Goal: Obtain resource: Download file/media

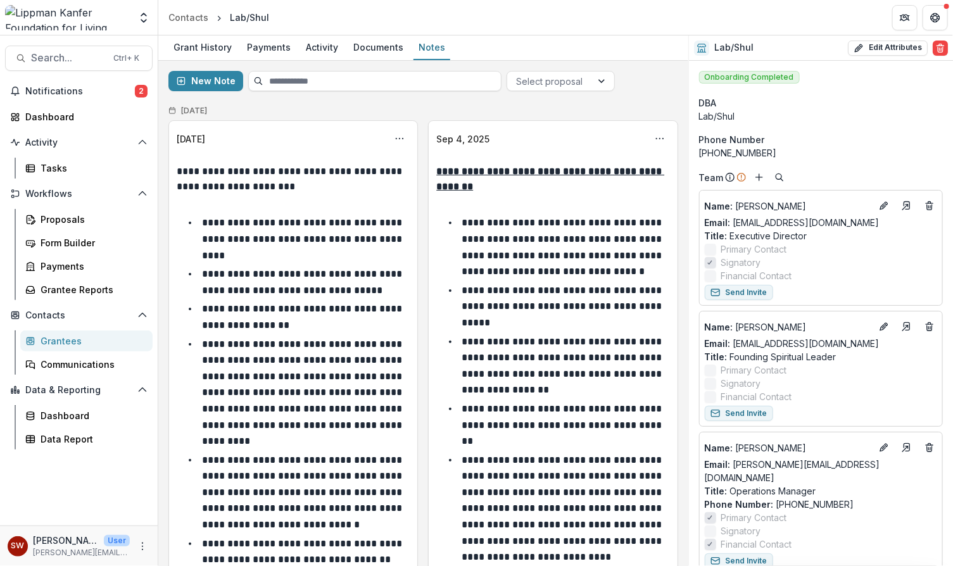
scroll to position [10, 0]
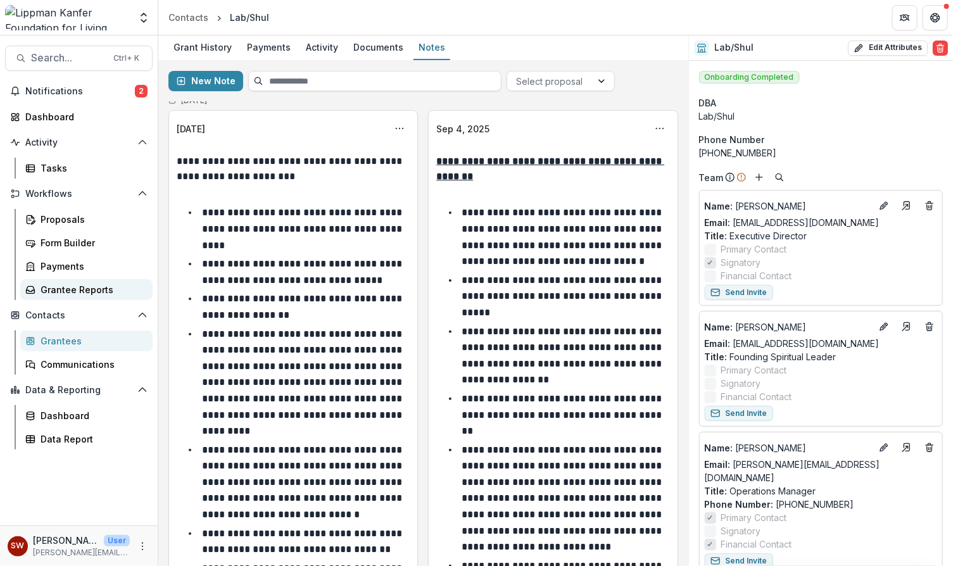
click at [78, 292] on div "Grantee Reports" at bounding box center [92, 289] width 102 height 13
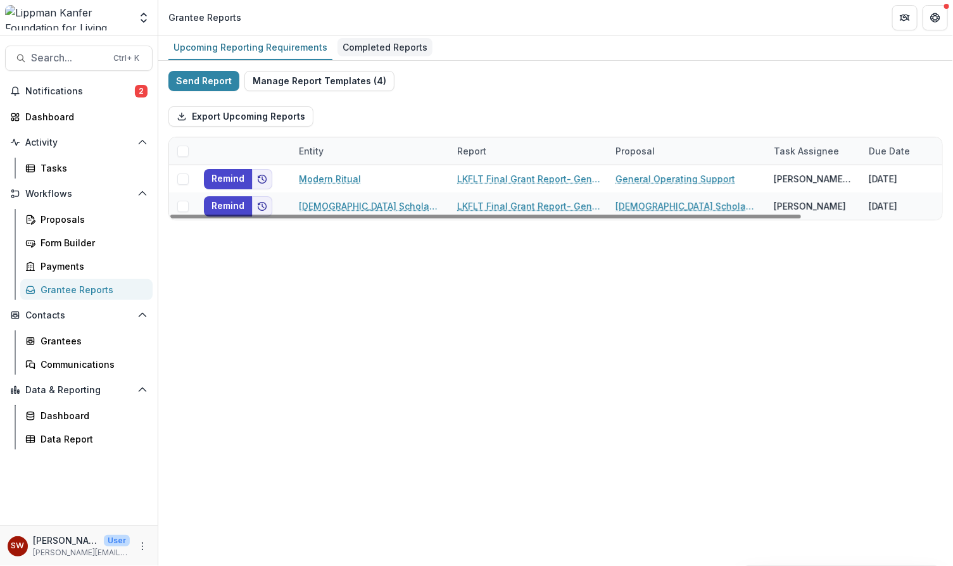
click at [366, 47] on div "Completed Reports" at bounding box center [385, 47] width 95 height 18
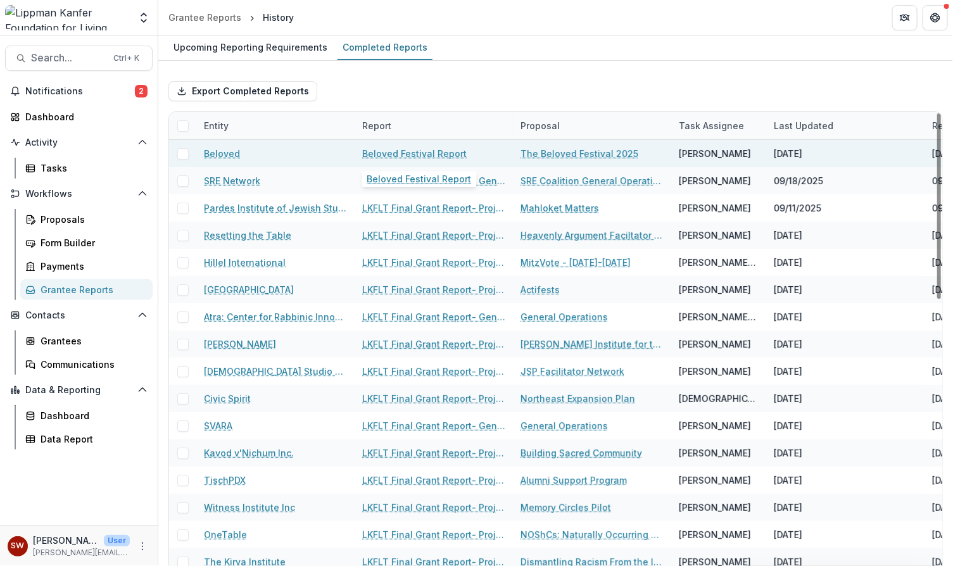
click at [422, 151] on link "Beloved Festival Report" at bounding box center [414, 153] width 104 height 13
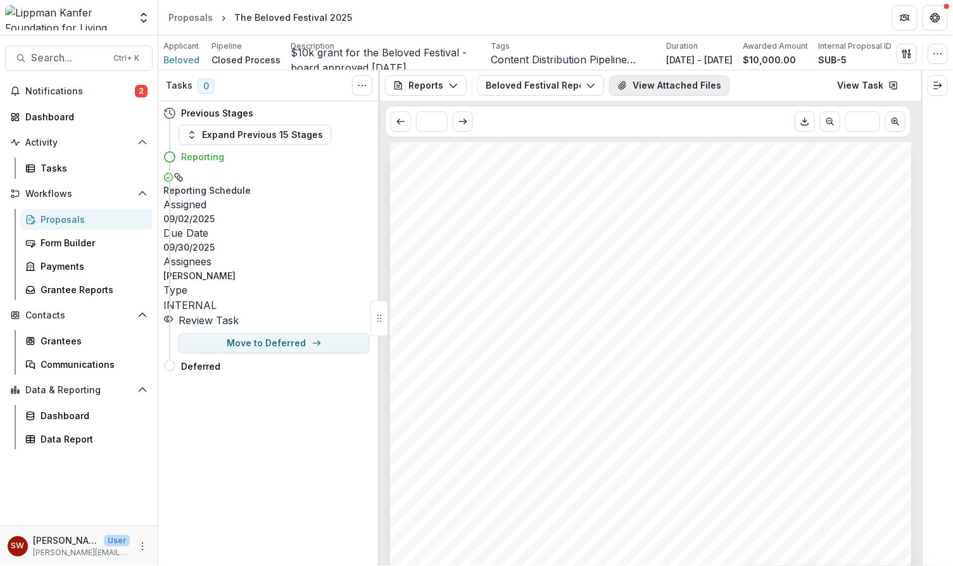
click at [671, 87] on button "View Attached Files" at bounding box center [669, 85] width 120 height 20
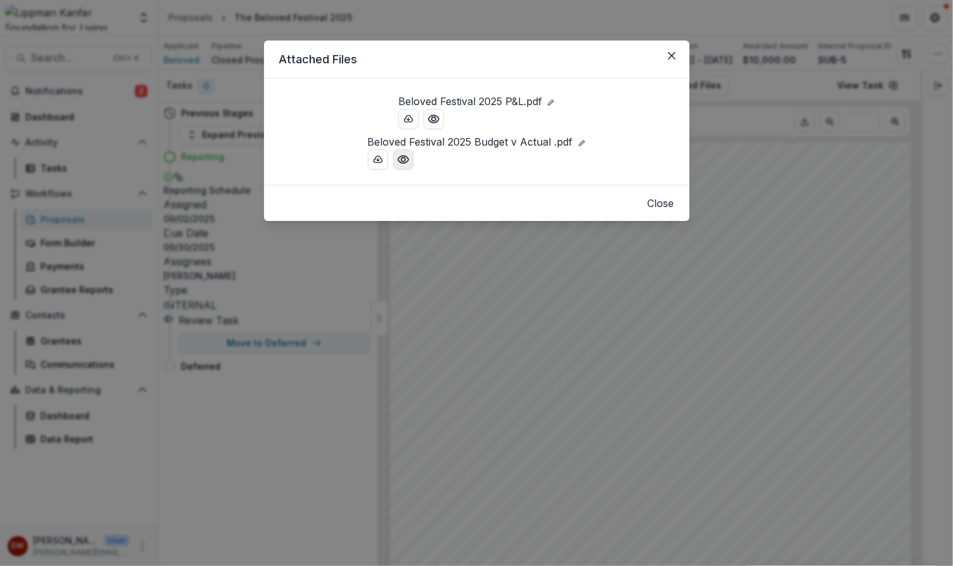
click at [397, 166] on icon "Preview Beloved Festival 2025 Budget v Actual .pdf" at bounding box center [403, 159] width 13 height 13
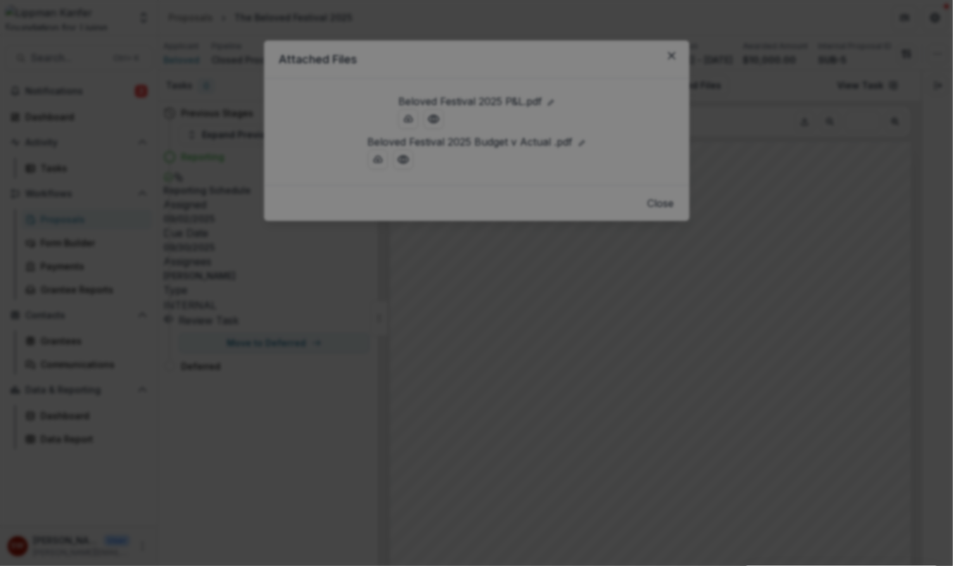
click at [925, 25] on button "Close" at bounding box center [935, 15] width 20 height 20
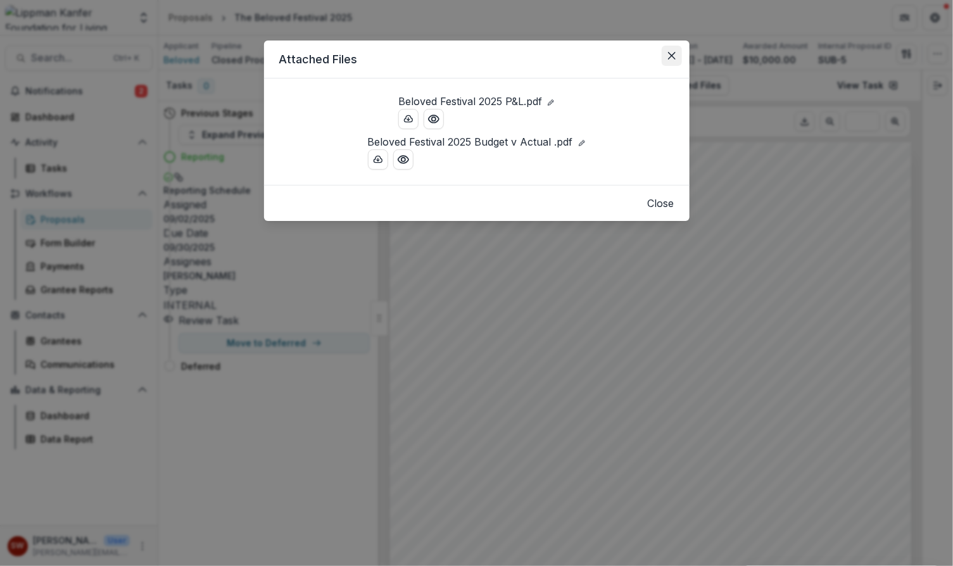
click at [670, 53] on icon "Close" at bounding box center [672, 56] width 8 height 8
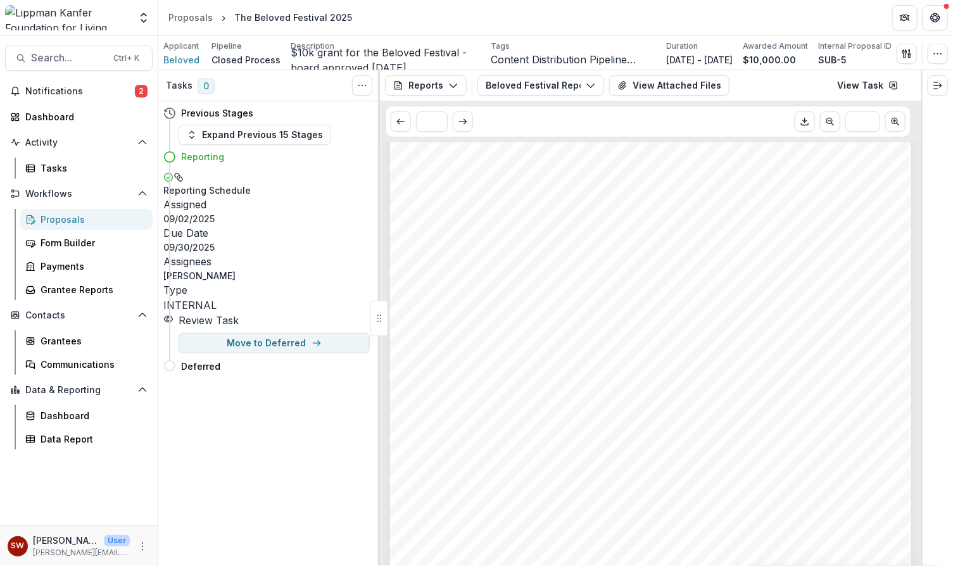
scroll to position [129, 0]
click at [688, 80] on button "View Attached Files" at bounding box center [669, 85] width 120 height 20
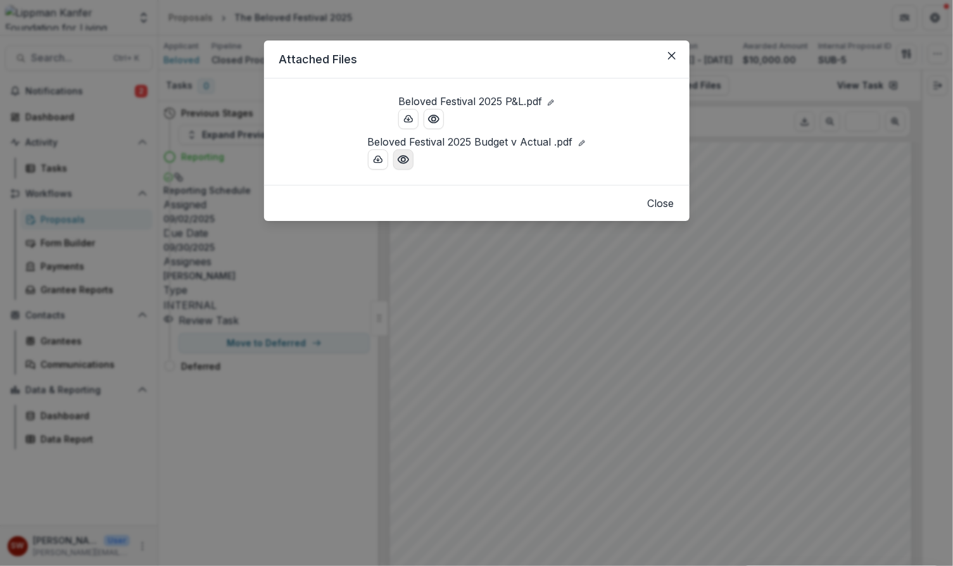
click at [397, 166] on icon "Preview Beloved Festival 2025 Budget v Actual .pdf" at bounding box center [403, 159] width 13 height 13
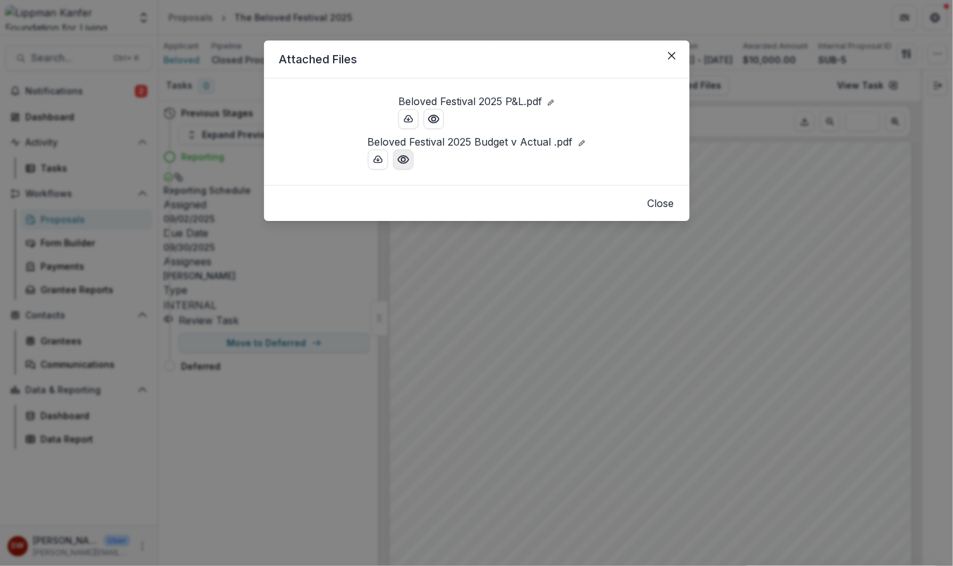
click at [397, 166] on icon "Preview Beloved Festival 2025 Budget v Actual .pdf" at bounding box center [403, 159] width 13 height 13
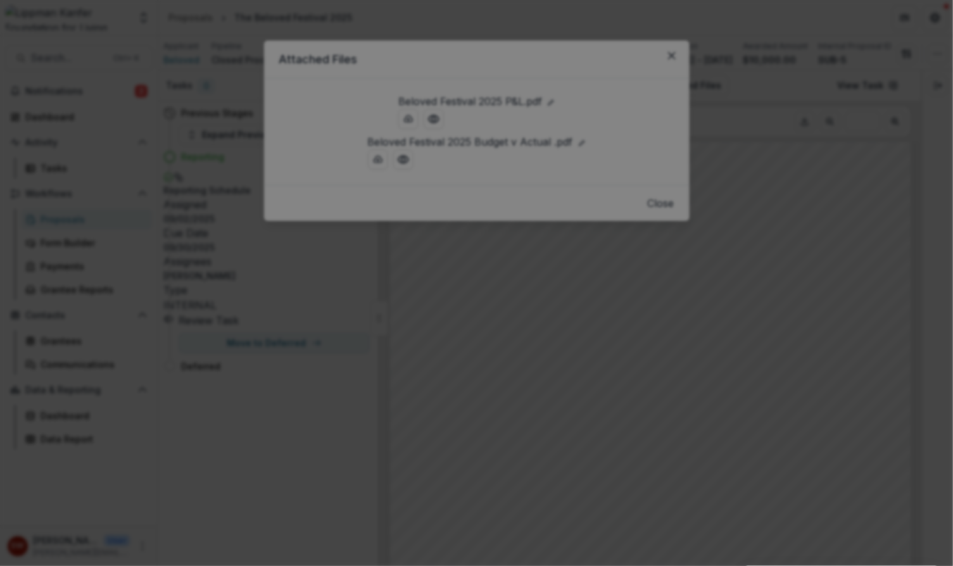
click at [925, 25] on button "Close" at bounding box center [935, 15] width 20 height 20
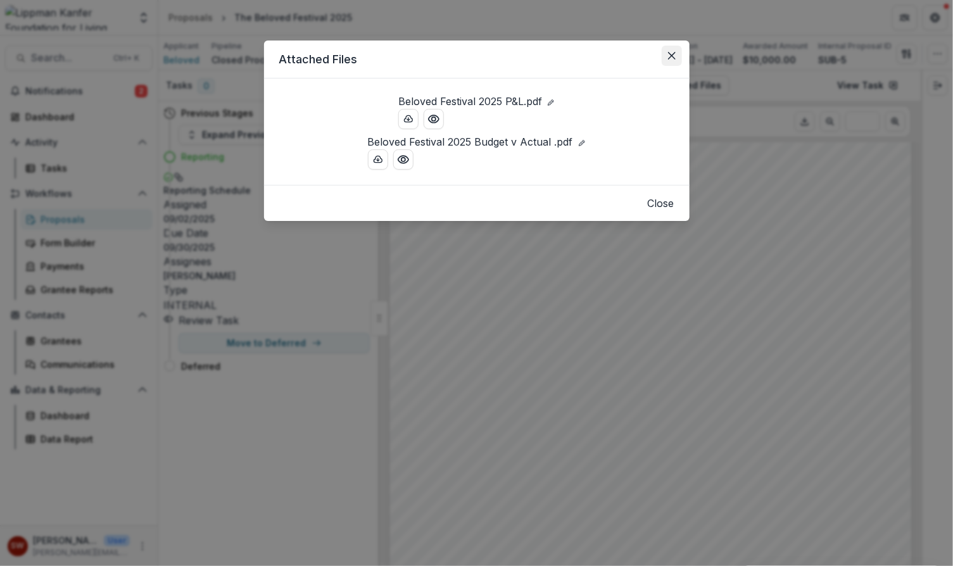
click at [667, 50] on button "Close" at bounding box center [672, 56] width 20 height 20
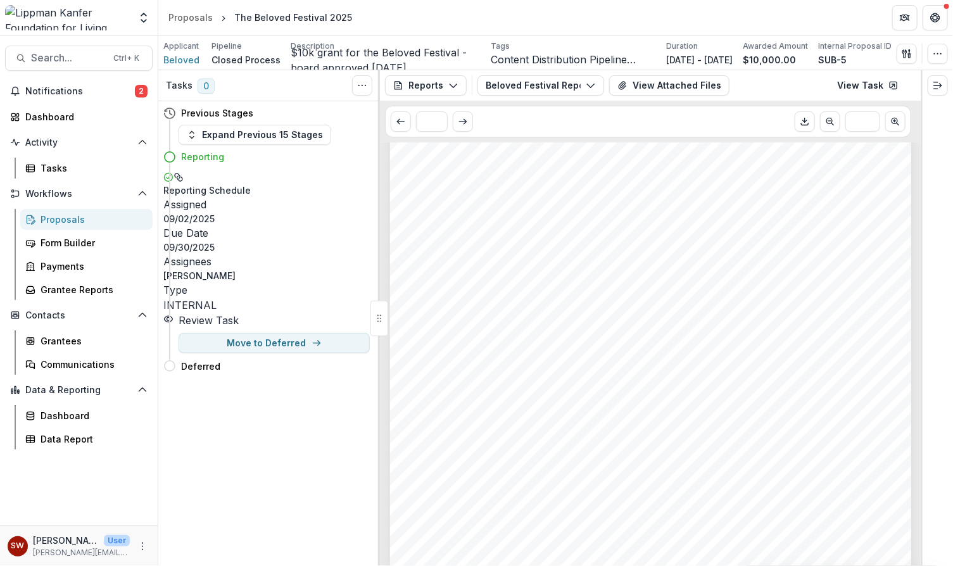
click at [50, 218] on div "Proposals" at bounding box center [92, 219] width 102 height 13
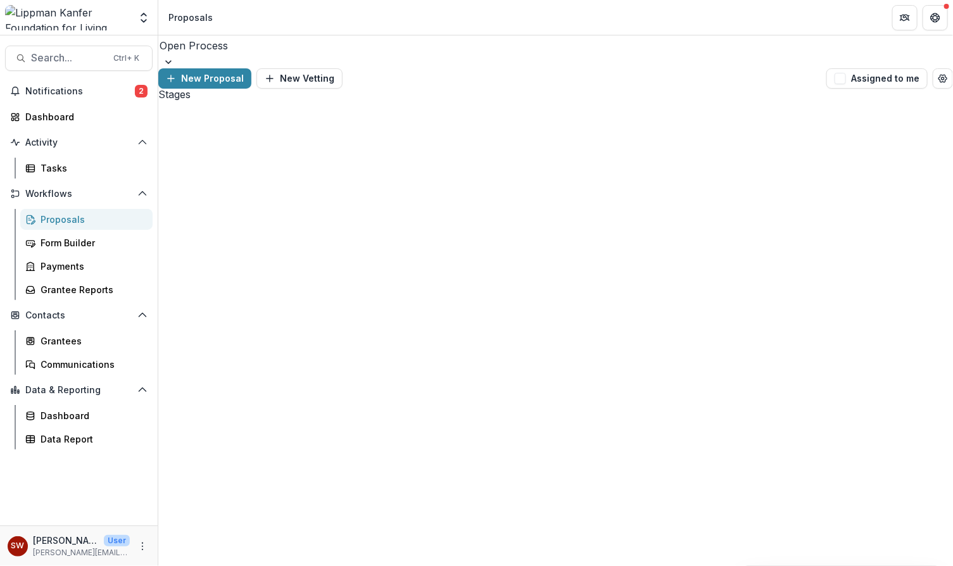
click at [245, 54] on div at bounding box center [556, 46] width 792 height 18
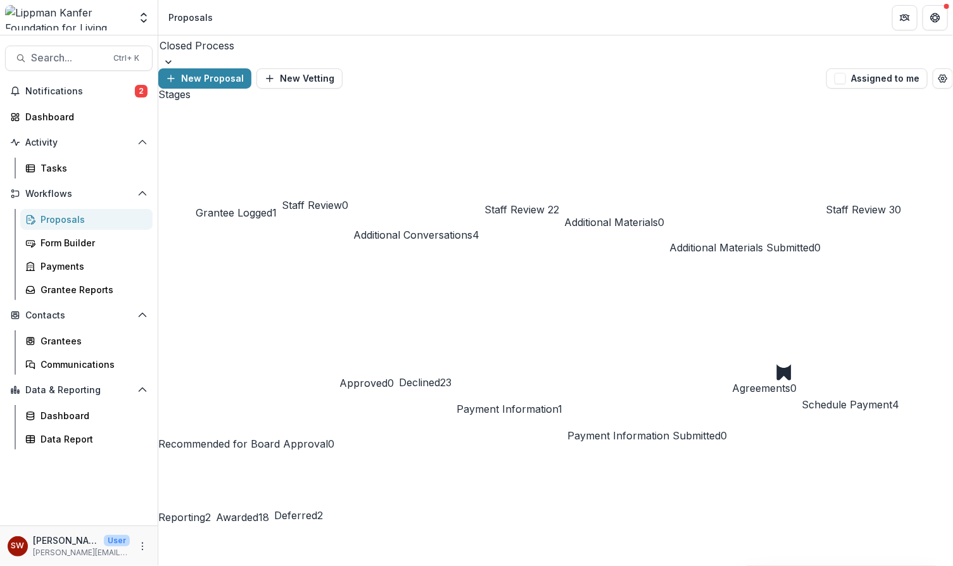
click at [219, 565] on div "Open Process" at bounding box center [476, 573] width 953 height 15
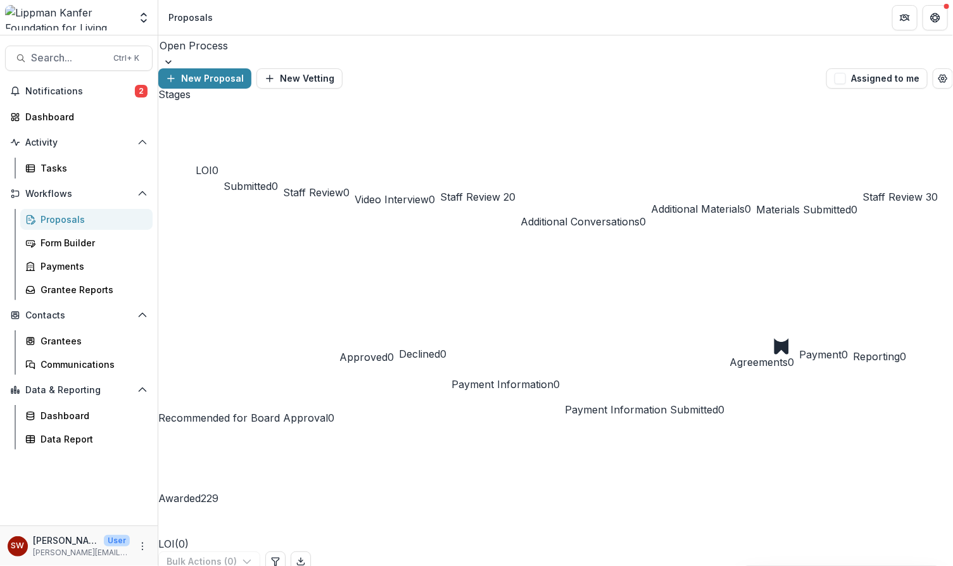
click at [238, 54] on div at bounding box center [556, 46] width 792 height 18
click at [262, 55] on div "Open Process" at bounding box center [555, 45] width 795 height 20
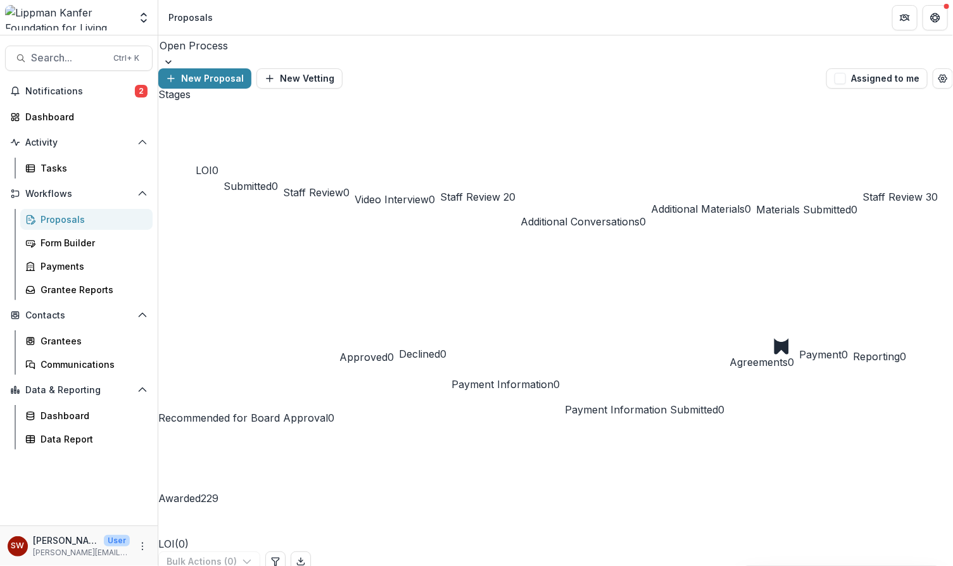
click at [256, 48] on div at bounding box center [556, 46] width 792 height 18
click at [223, 53] on div at bounding box center [556, 46] width 792 height 18
click at [268, 60] on div at bounding box center [555, 62] width 795 height 13
click at [277, 56] on div at bounding box center [555, 62] width 795 height 13
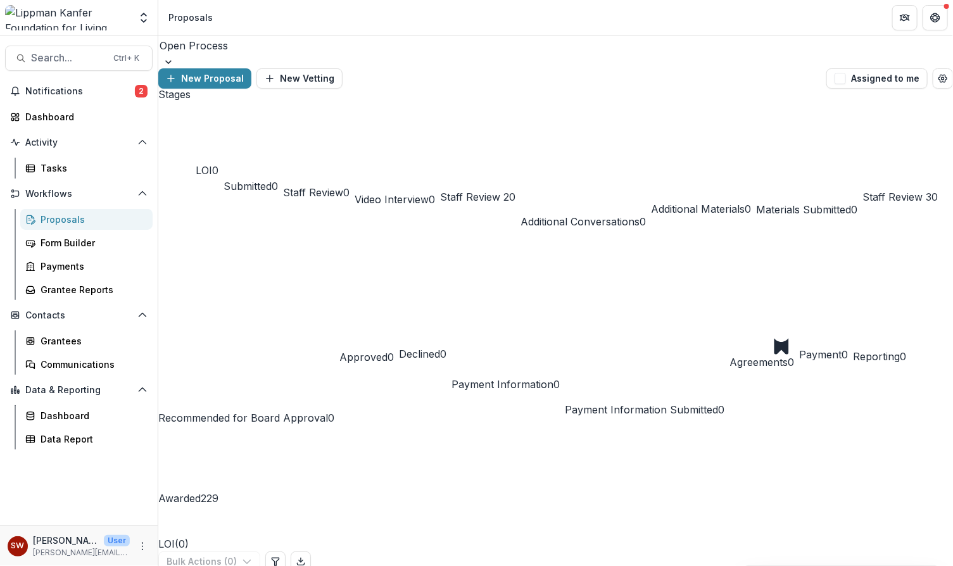
click at [563, 68] on div "New Proposal New Vetting" at bounding box center [489, 78] width 663 height 20
click at [41, 53] on span "Search..." at bounding box center [68, 58] width 75 height 12
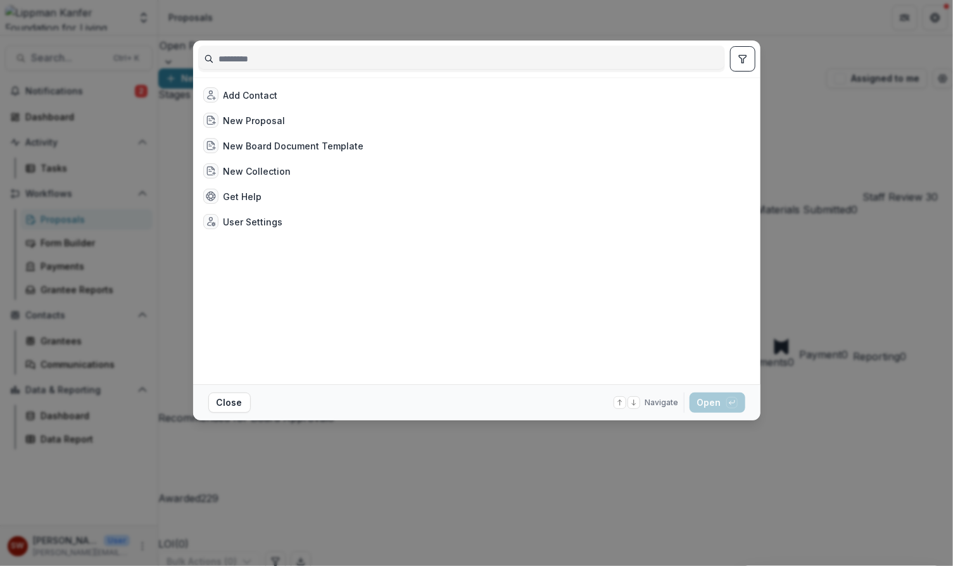
click at [241, 62] on input at bounding box center [462, 59] width 526 height 20
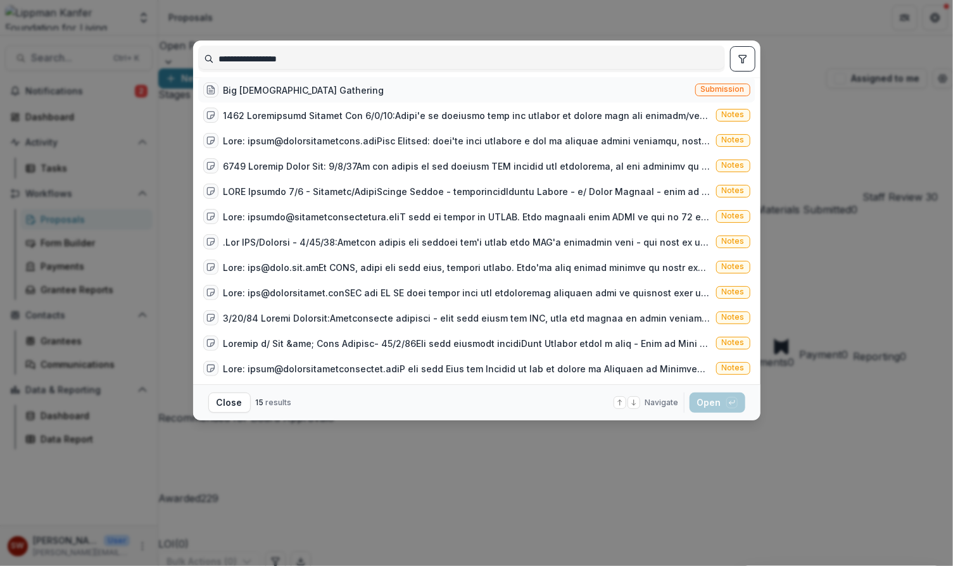
type input "**********"
click at [252, 91] on div "Big [DEMOGRAPHIC_DATA] Gathering" at bounding box center [304, 90] width 161 height 13
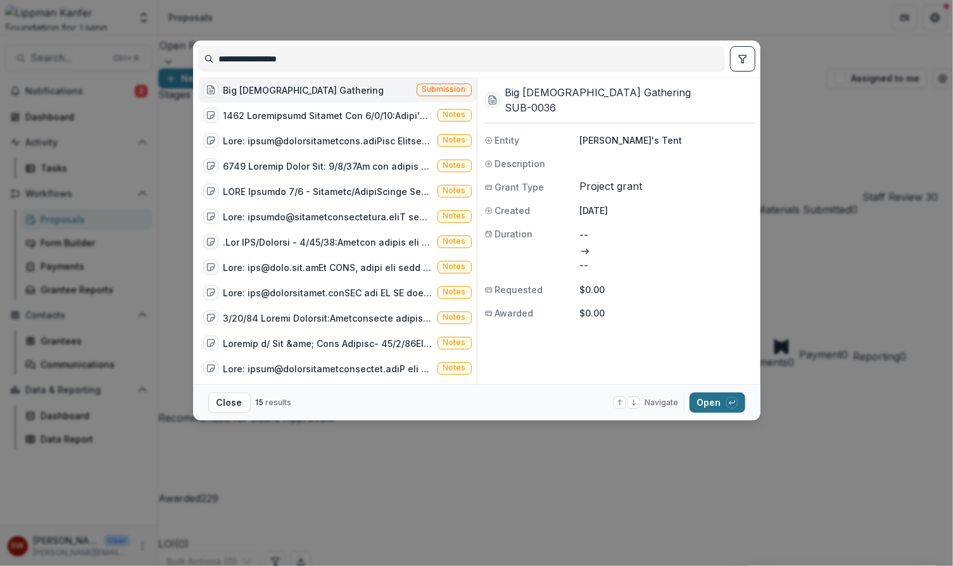
click at [707, 397] on button "Open with enter key" at bounding box center [718, 403] width 56 height 20
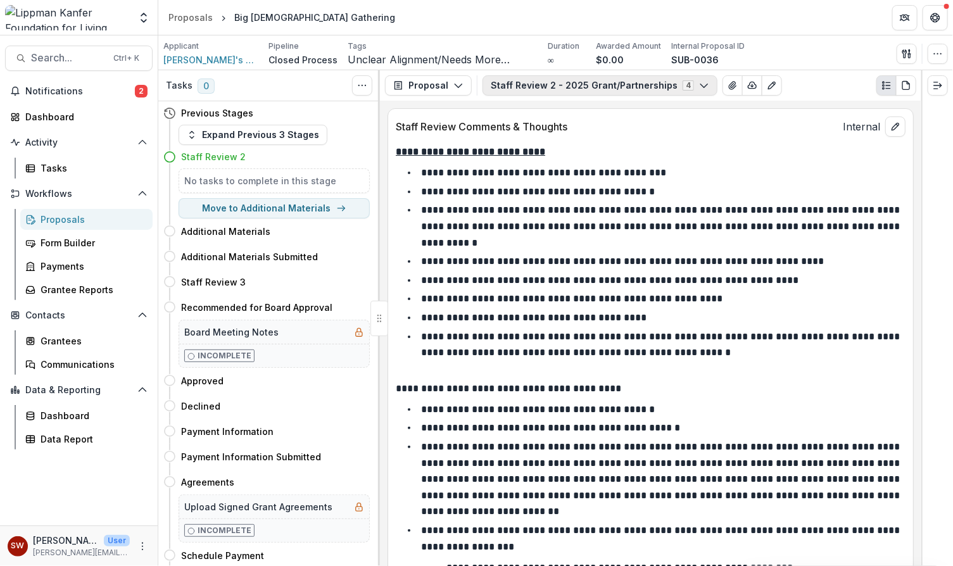
click at [607, 77] on button "Staff Review 2 - 2025 Grant/Partnerships 4" at bounding box center [600, 85] width 235 height 20
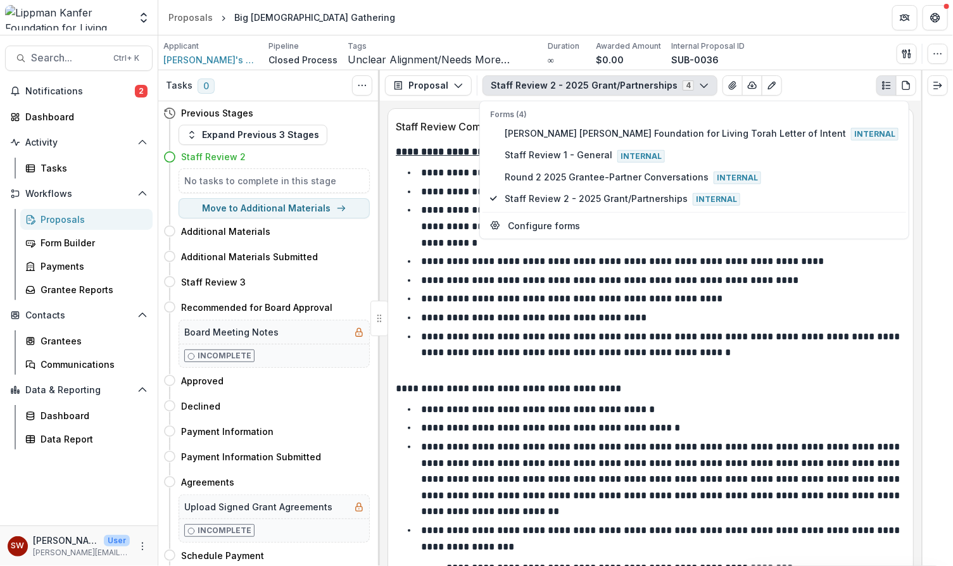
click at [586, 84] on button "Staff Review 2 - 2025 Grant/Partnerships 4" at bounding box center [600, 85] width 235 height 20
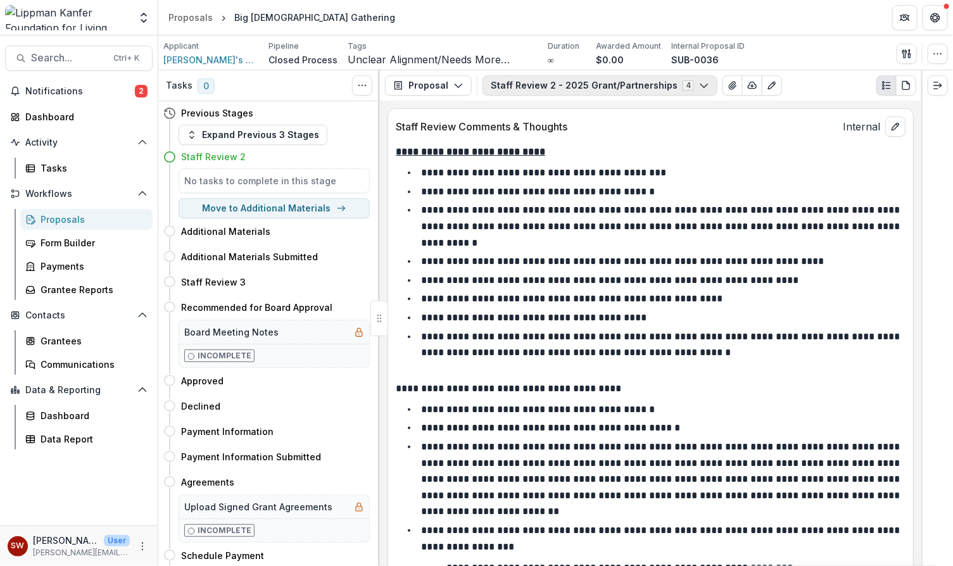
click at [591, 85] on button "Staff Review 2 - 2025 Grant/Partnerships 4" at bounding box center [600, 85] width 235 height 20
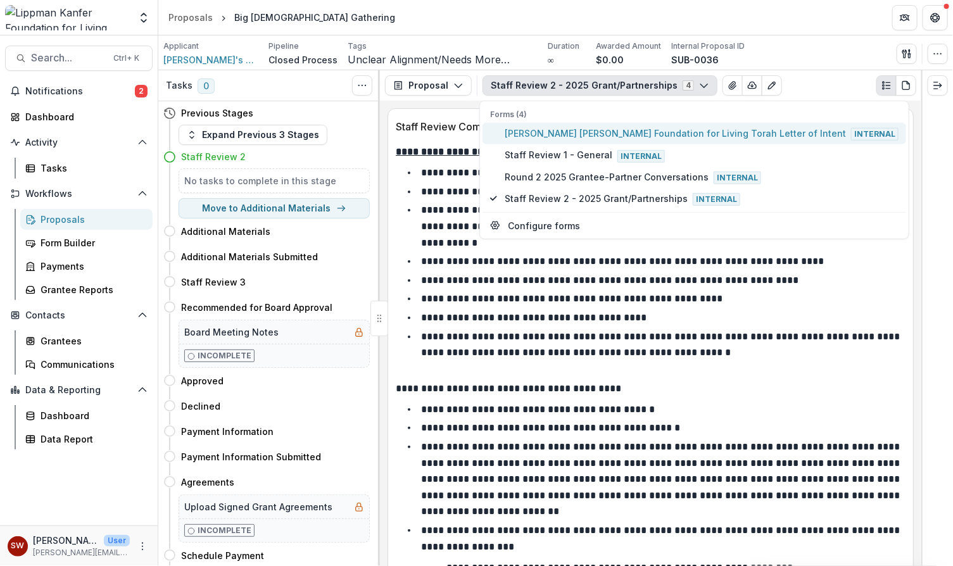
click at [590, 129] on span "[PERSON_NAME] [PERSON_NAME] Foundation for Living Torah Letter of Intent Intern…" at bounding box center [702, 134] width 394 height 14
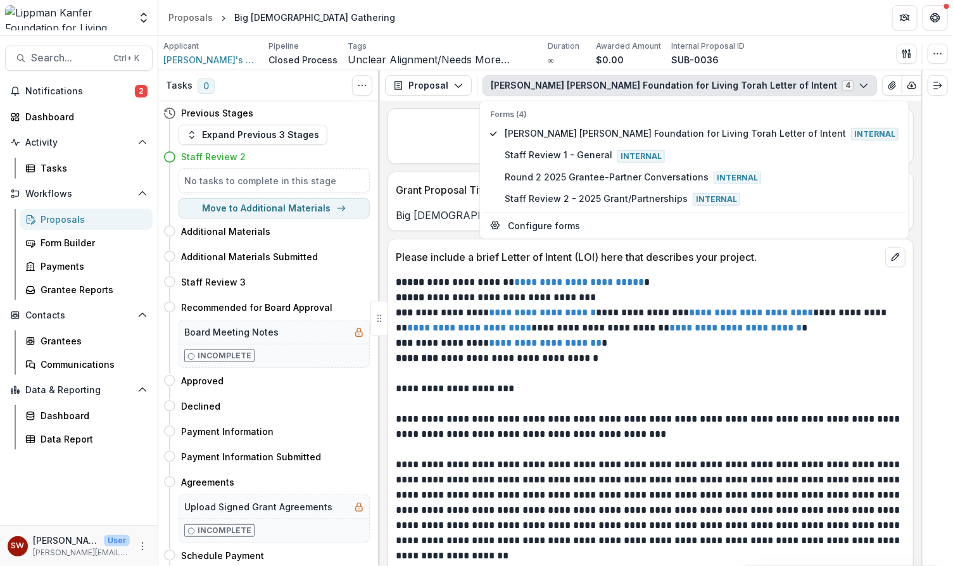
click at [825, 263] on div "Please include a brief Letter of Intent (LOI) here that describes your project." at bounding box center [650, 253] width 525 height 28
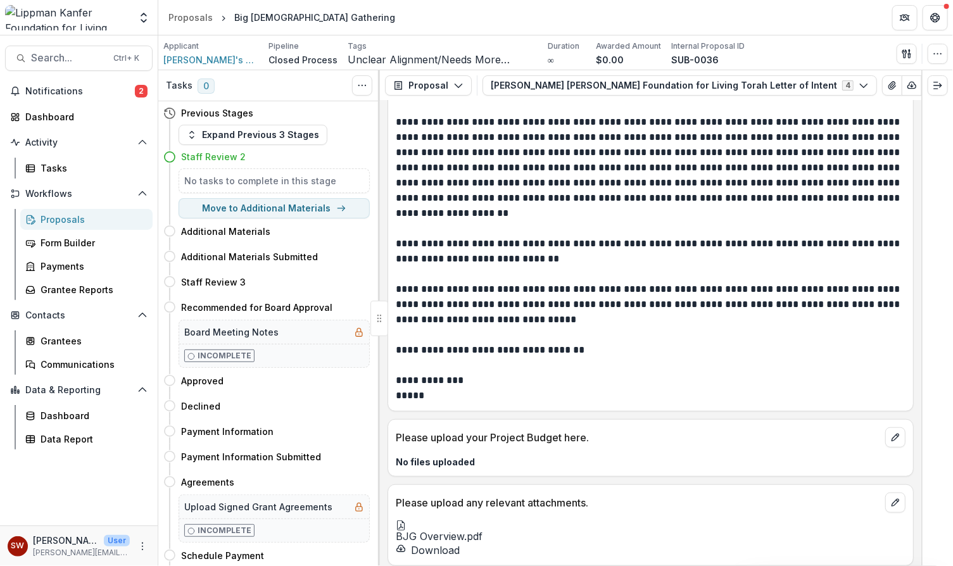
scroll to position [428, 0]
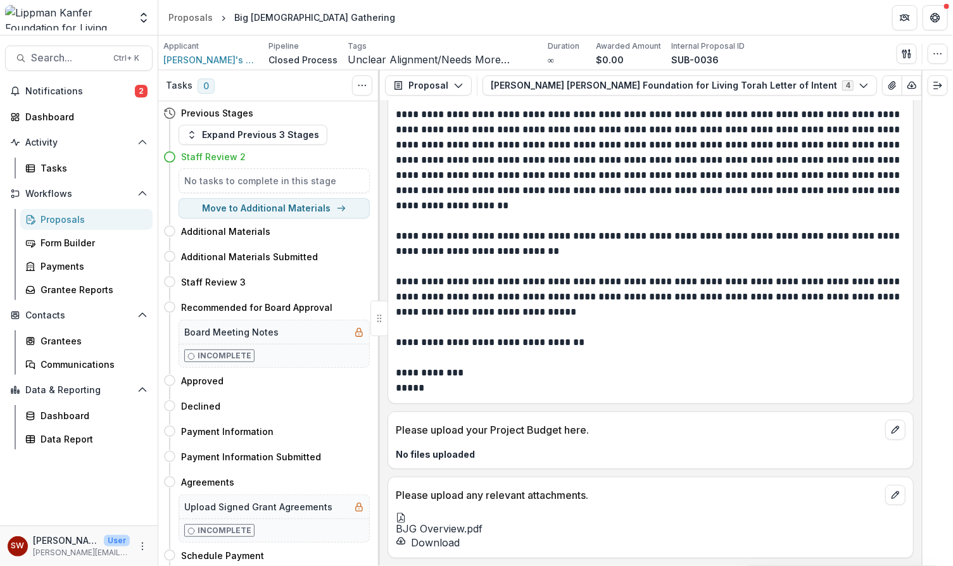
drag, startPoint x: 450, startPoint y: 464, endPoint x: 588, endPoint y: 397, distance: 152.7
click at [735, 335] on p "**********" at bounding box center [649, 342] width 507 height 15
click at [449, 513] on div at bounding box center [651, 518] width 510 height 10
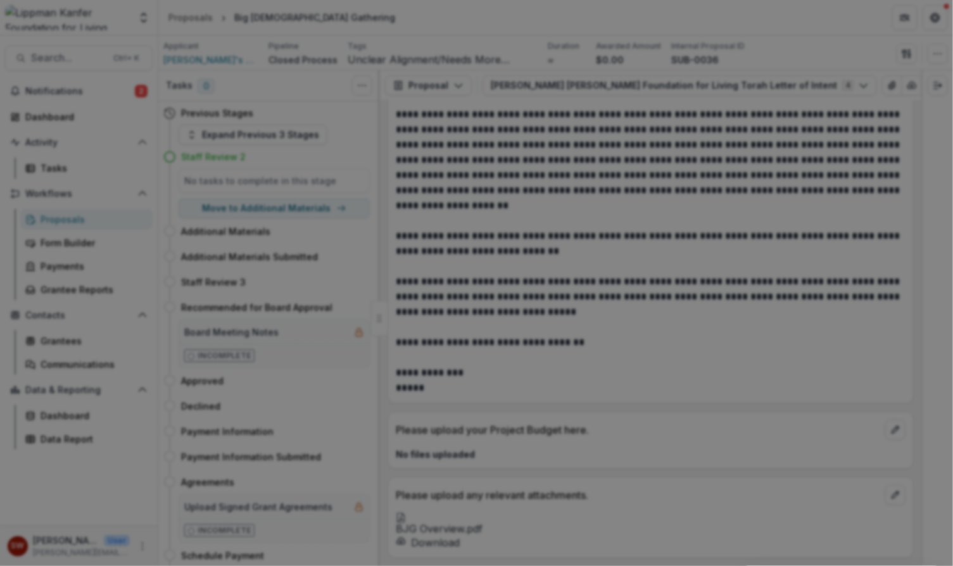
click at [925, 25] on button "Close" at bounding box center [935, 15] width 20 height 20
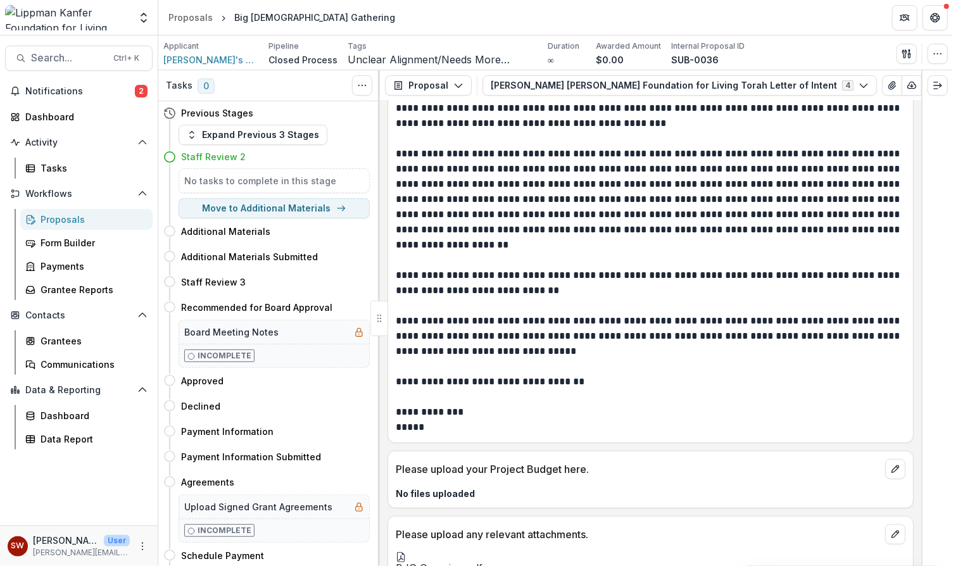
scroll to position [285, 0]
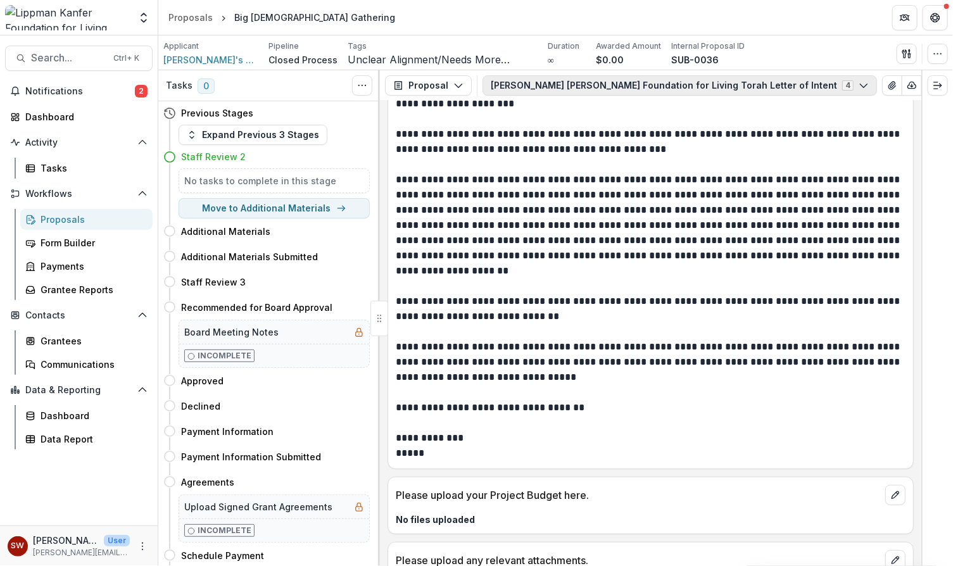
click at [633, 82] on button "[PERSON_NAME] [PERSON_NAME] Foundation for Living Torah Letter of Intent 4" at bounding box center [680, 85] width 395 height 20
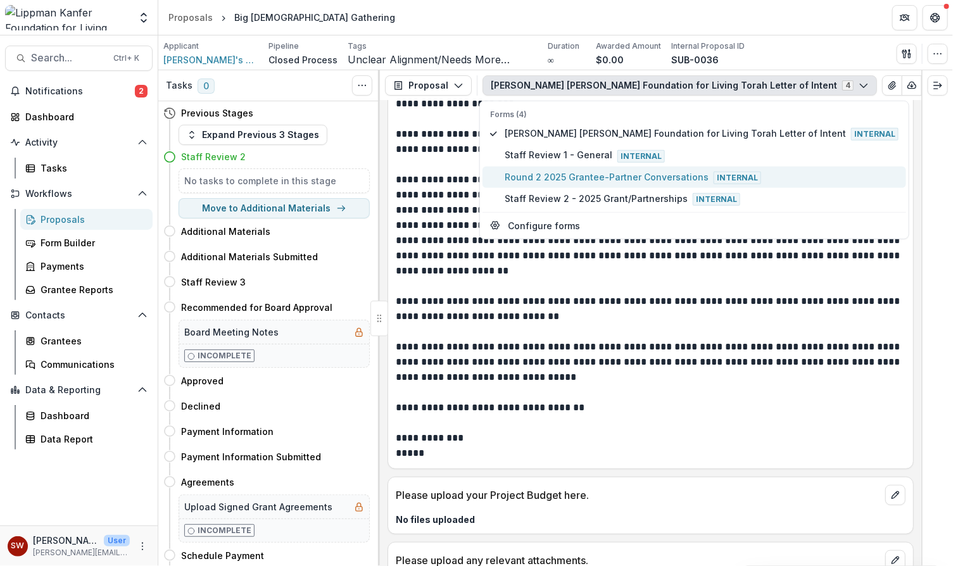
click at [545, 179] on span "Round 2 2025 Grantee-Partner Conversations Internal" at bounding box center [702, 177] width 394 height 14
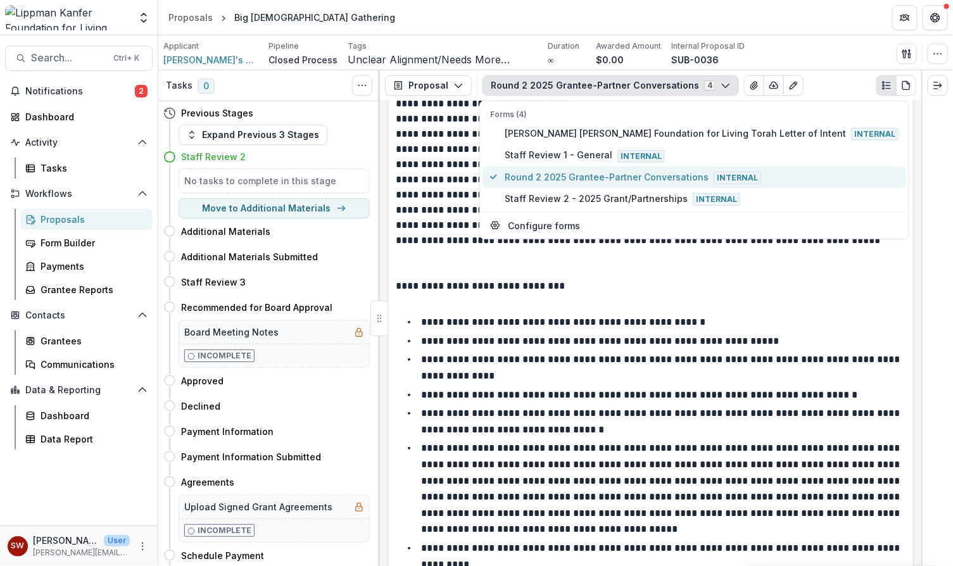
scroll to position [0, 0]
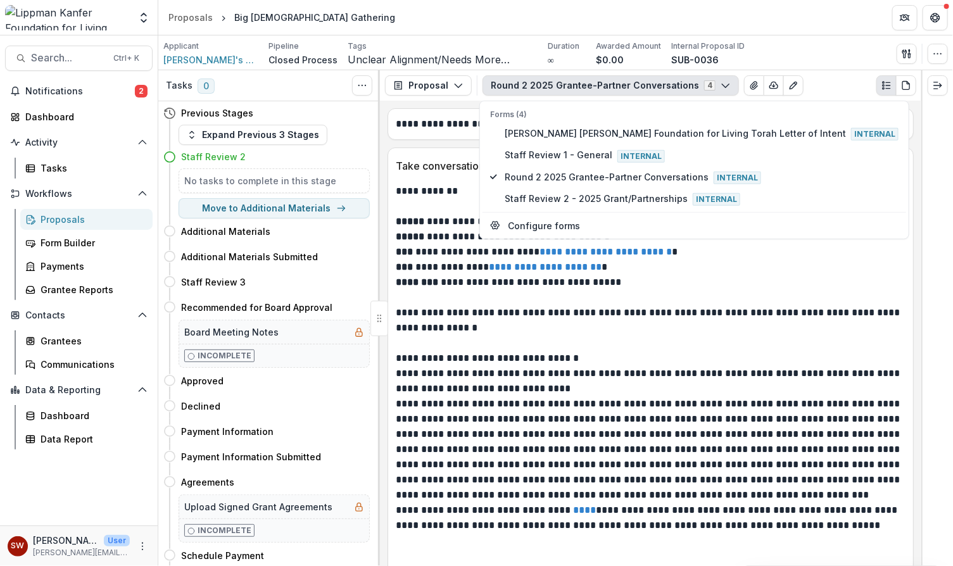
click at [684, 360] on p "**********" at bounding box center [649, 358] width 507 height 15
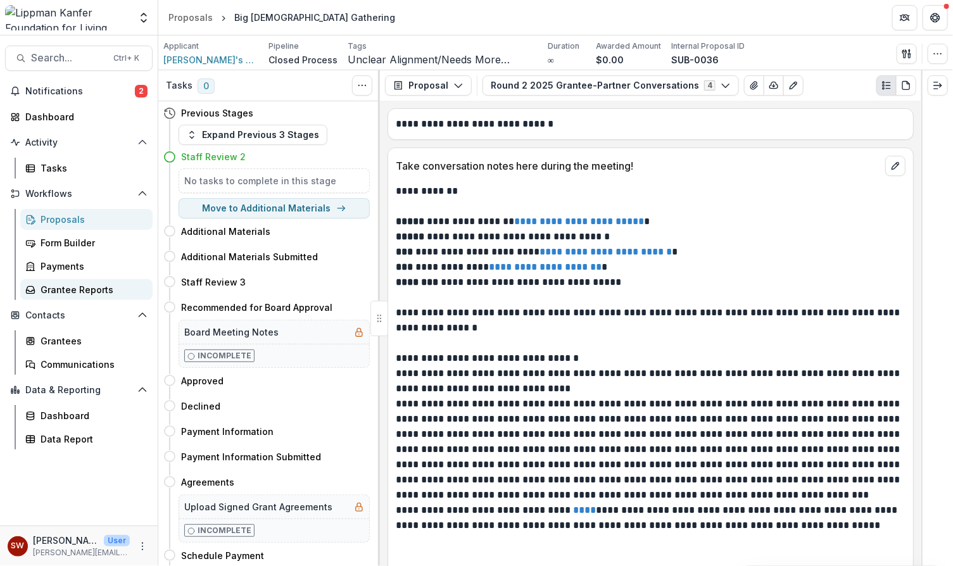
click at [68, 296] on link "Grantee Reports" at bounding box center [86, 289] width 132 height 21
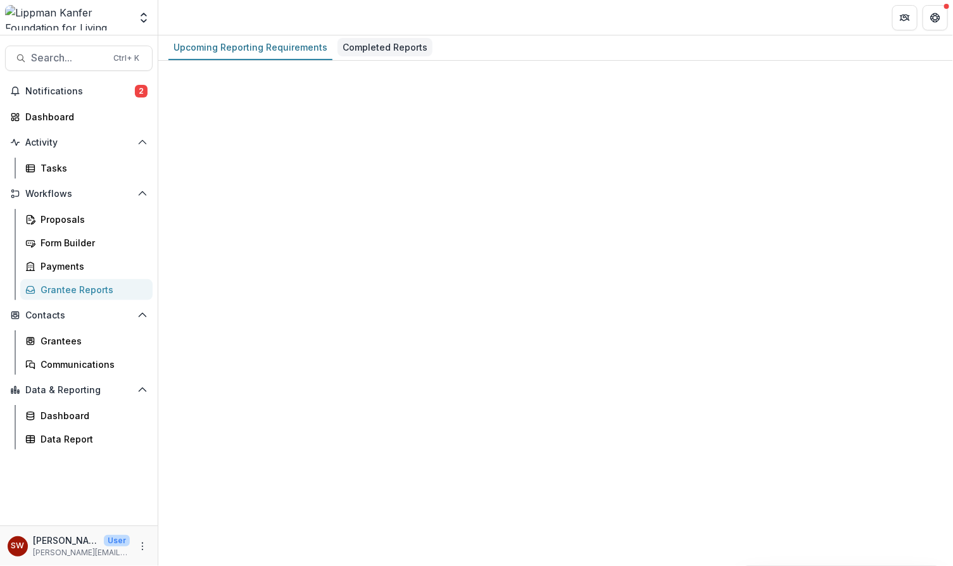
click at [386, 48] on div "Completed Reports" at bounding box center [385, 47] width 95 height 18
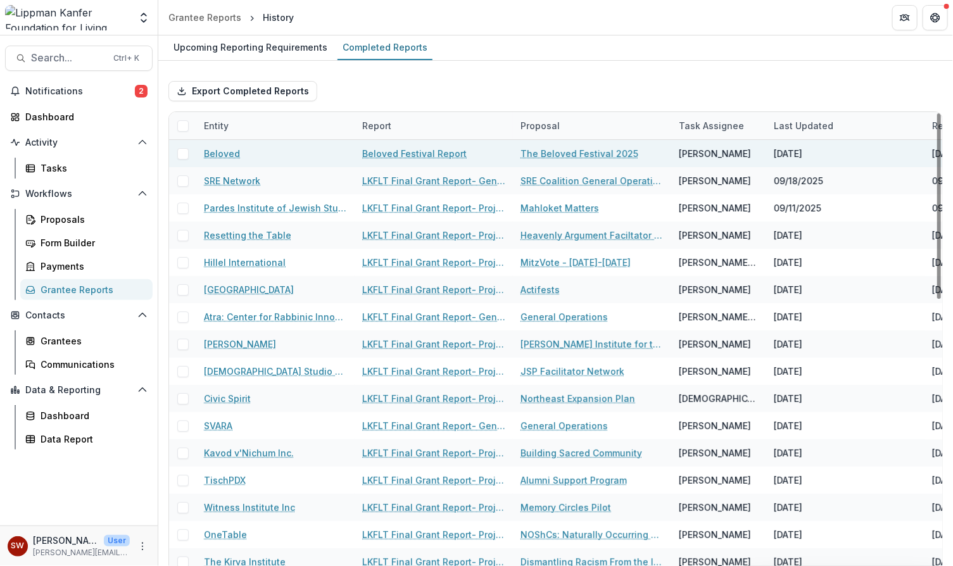
click at [182, 154] on span at bounding box center [182, 153] width 11 height 11
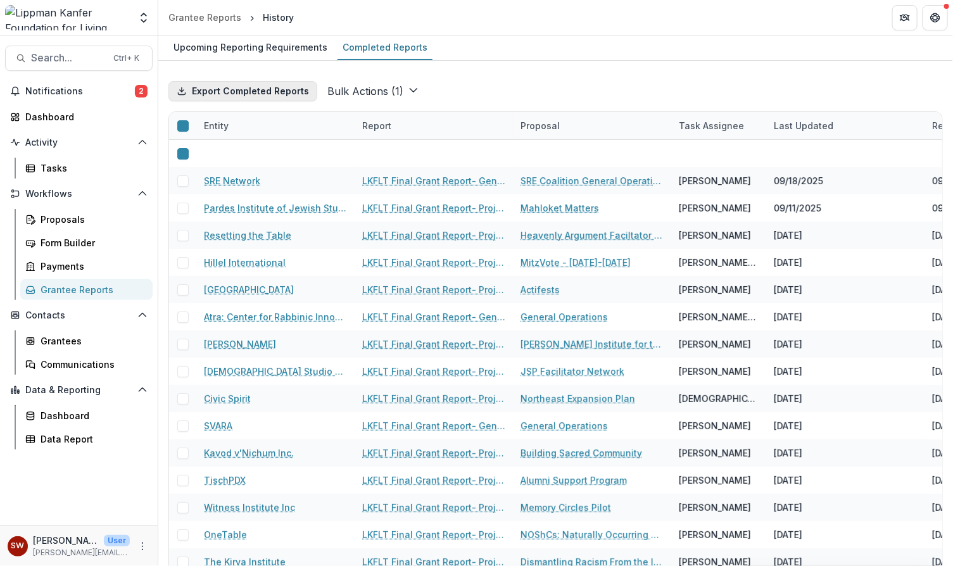
click at [258, 95] on button "Export Completed Reports" at bounding box center [242, 91] width 149 height 20
drag, startPoint x: 633, startPoint y: 44, endPoint x: 582, endPoint y: 57, distance: 53.0
click at [633, 44] on div "Upcoming Reporting Requirements Completed Reports" at bounding box center [555, 47] width 795 height 25
click at [404, 174] on link "Beloved Festival Report" at bounding box center [414, 180] width 104 height 13
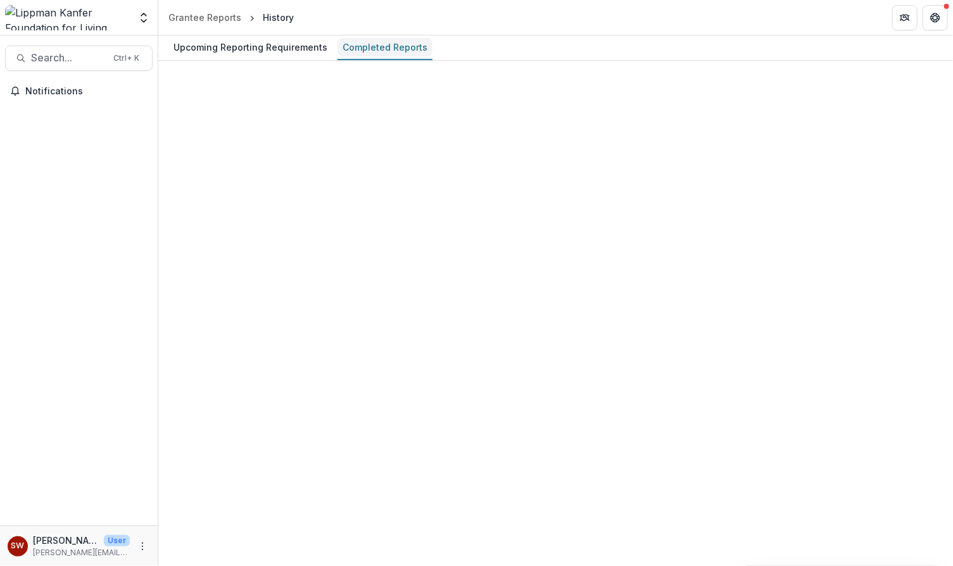
click at [399, 46] on div "Completed Reports" at bounding box center [385, 47] width 95 height 18
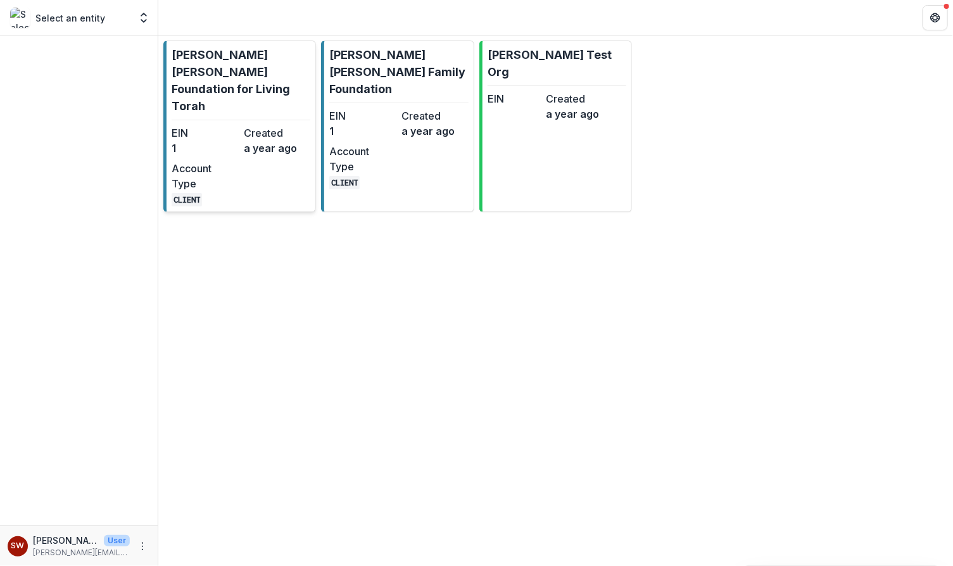
click at [236, 65] on p "[PERSON_NAME] [PERSON_NAME] Foundation for Living Torah" at bounding box center [241, 80] width 139 height 68
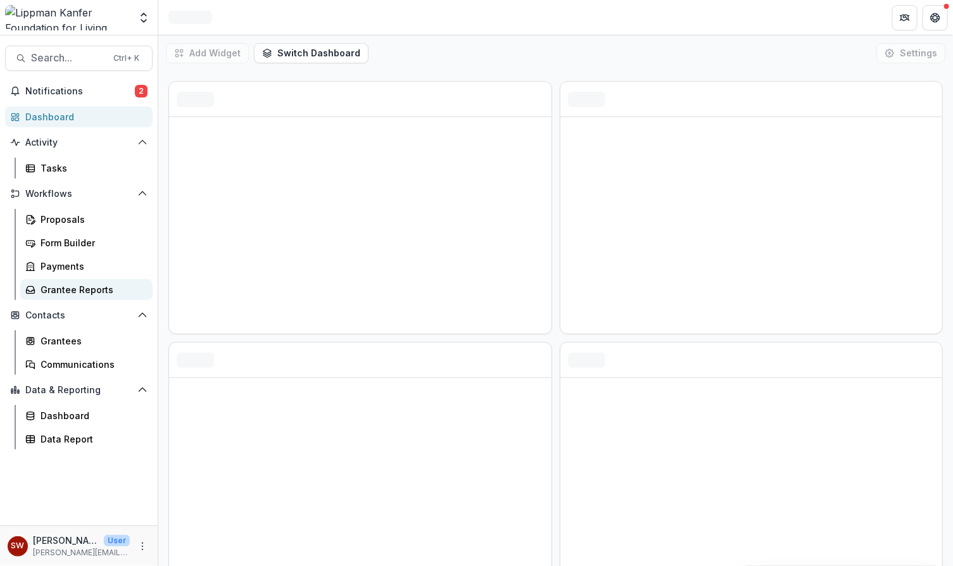
click at [96, 292] on div "Grantee Reports" at bounding box center [92, 289] width 102 height 13
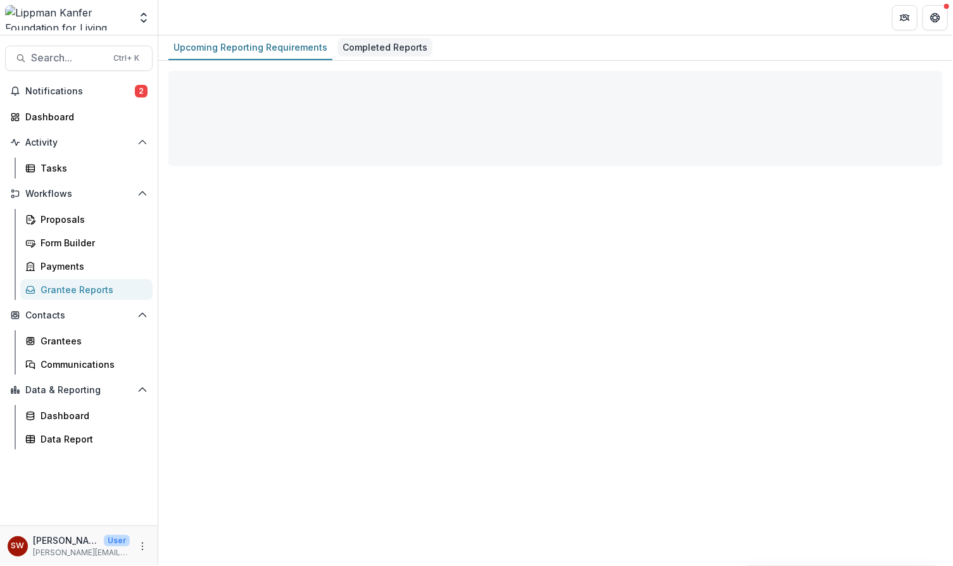
click at [385, 50] on div "Completed Reports" at bounding box center [385, 47] width 95 height 18
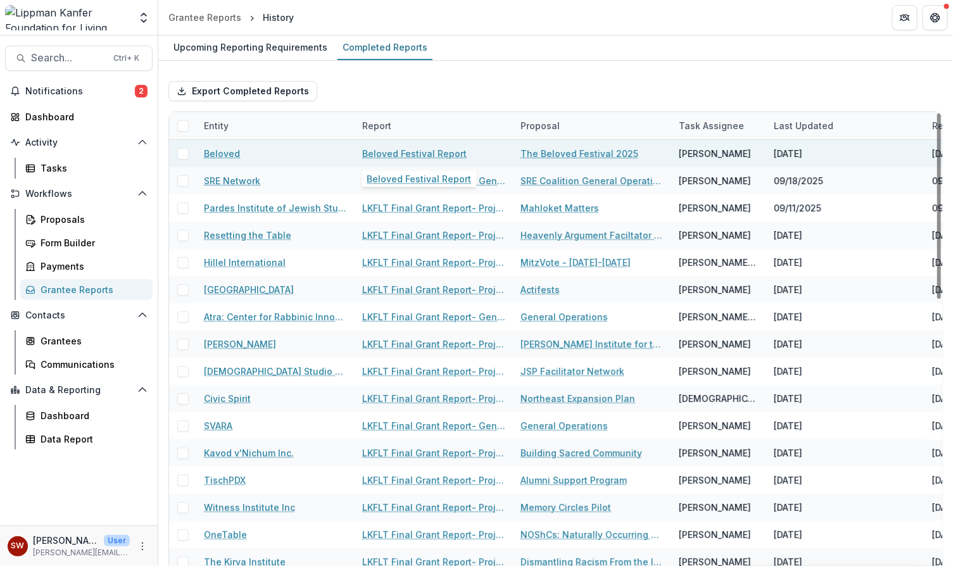
click at [433, 155] on link "Beloved Festival Report" at bounding box center [414, 153] width 104 height 13
